Goal: Information Seeking & Learning: Learn about a topic

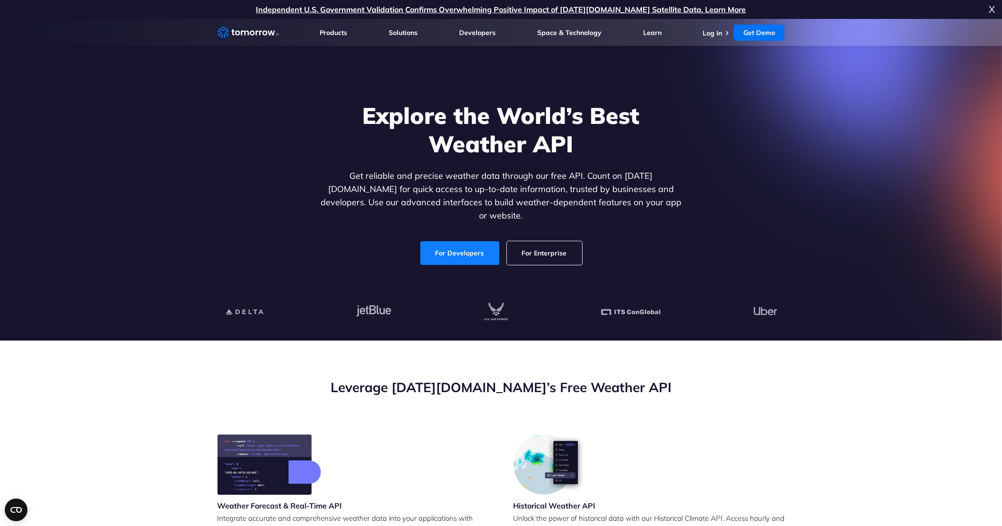
click at [461, 246] on link "For Developers" at bounding box center [459, 253] width 79 height 24
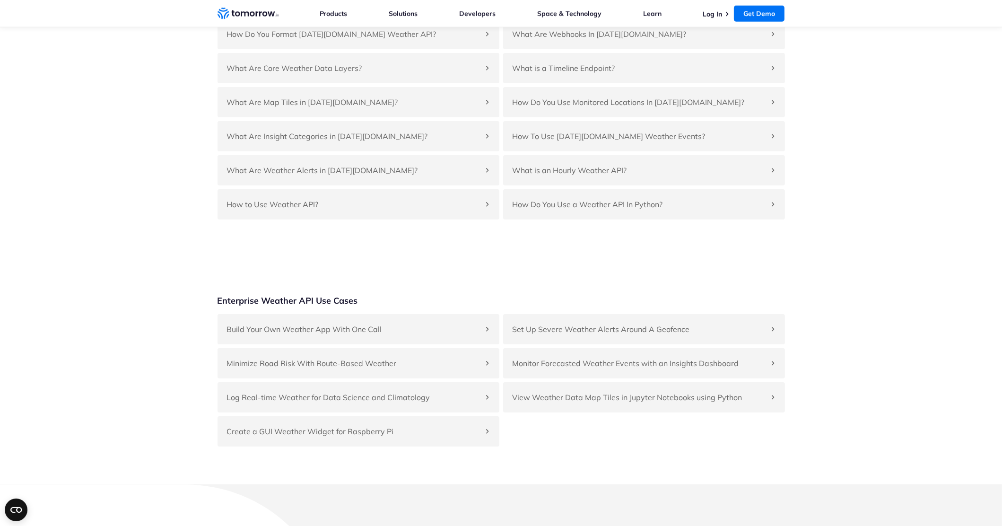
scroll to position [2210, 0]
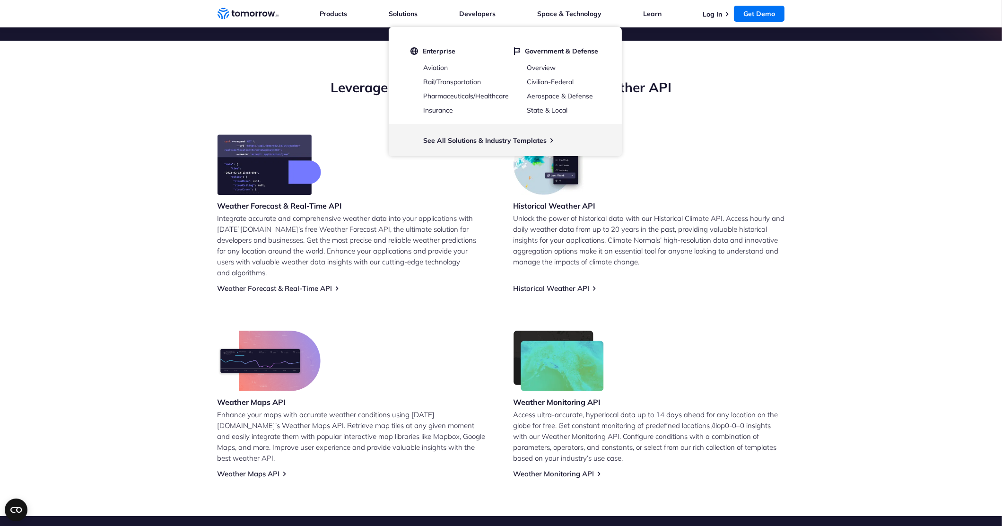
scroll to position [331, 0]
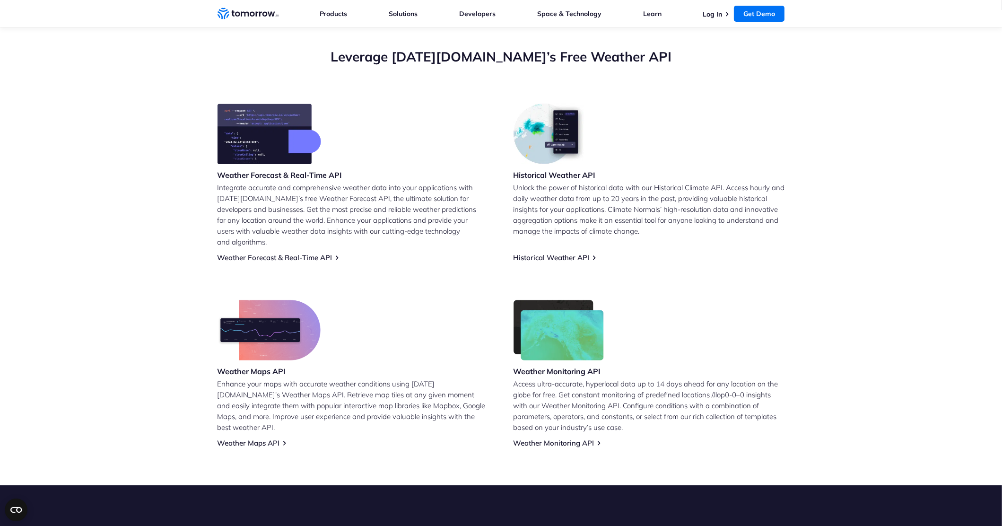
click at [255, 149] on img at bounding box center [270, 134] width 104 height 61
click at [265, 171] on h3 "Weather Forecast & Real-Time API" at bounding box center [280, 175] width 125 height 10
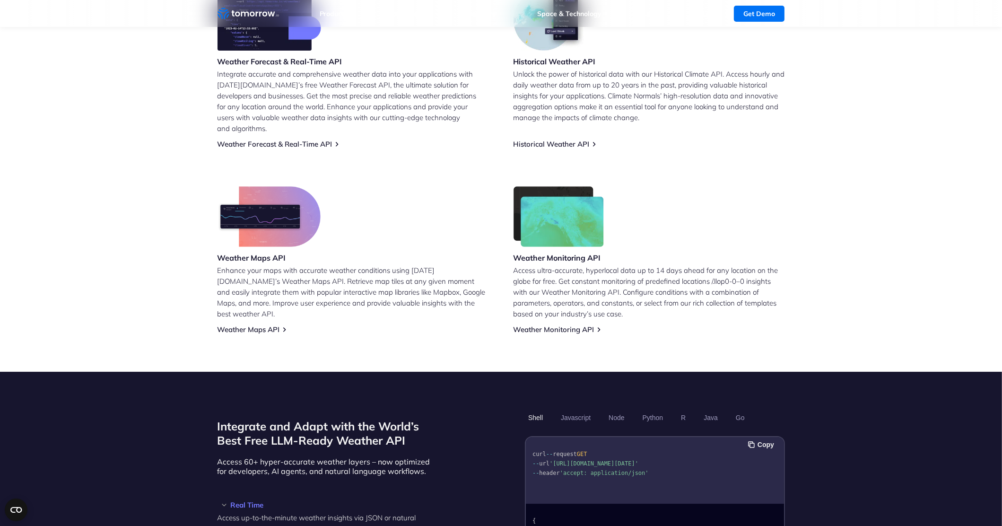
scroll to position [0, 0]
